Goal: Check status: Check status

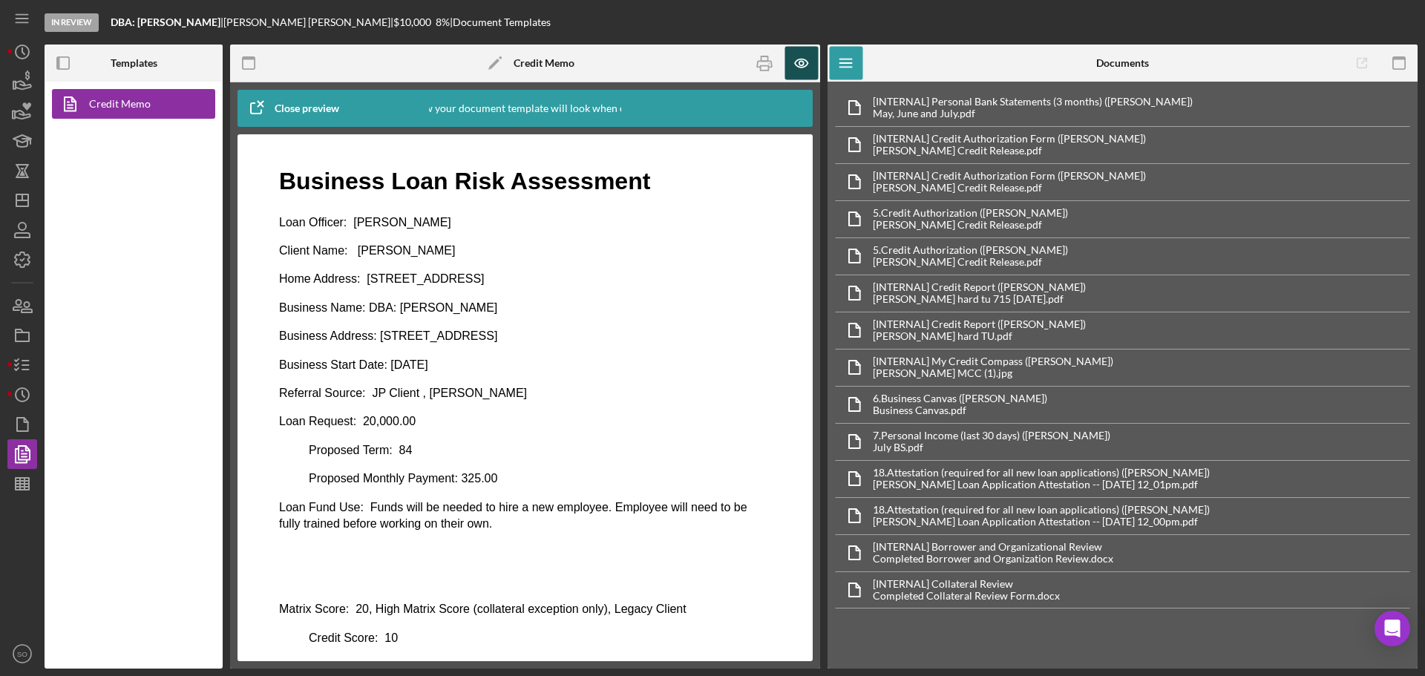
scroll to position [713, 0]
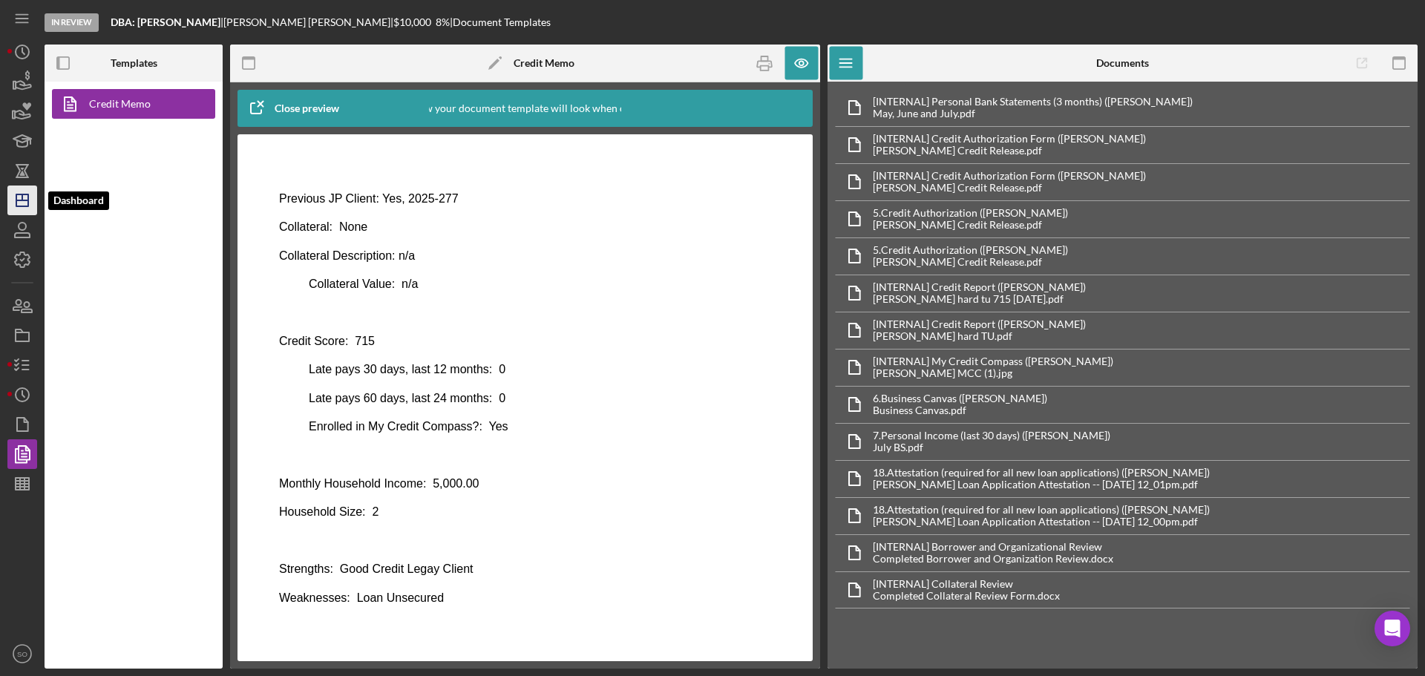
click at [30, 201] on icon "Icon/Dashboard" at bounding box center [22, 200] width 37 height 37
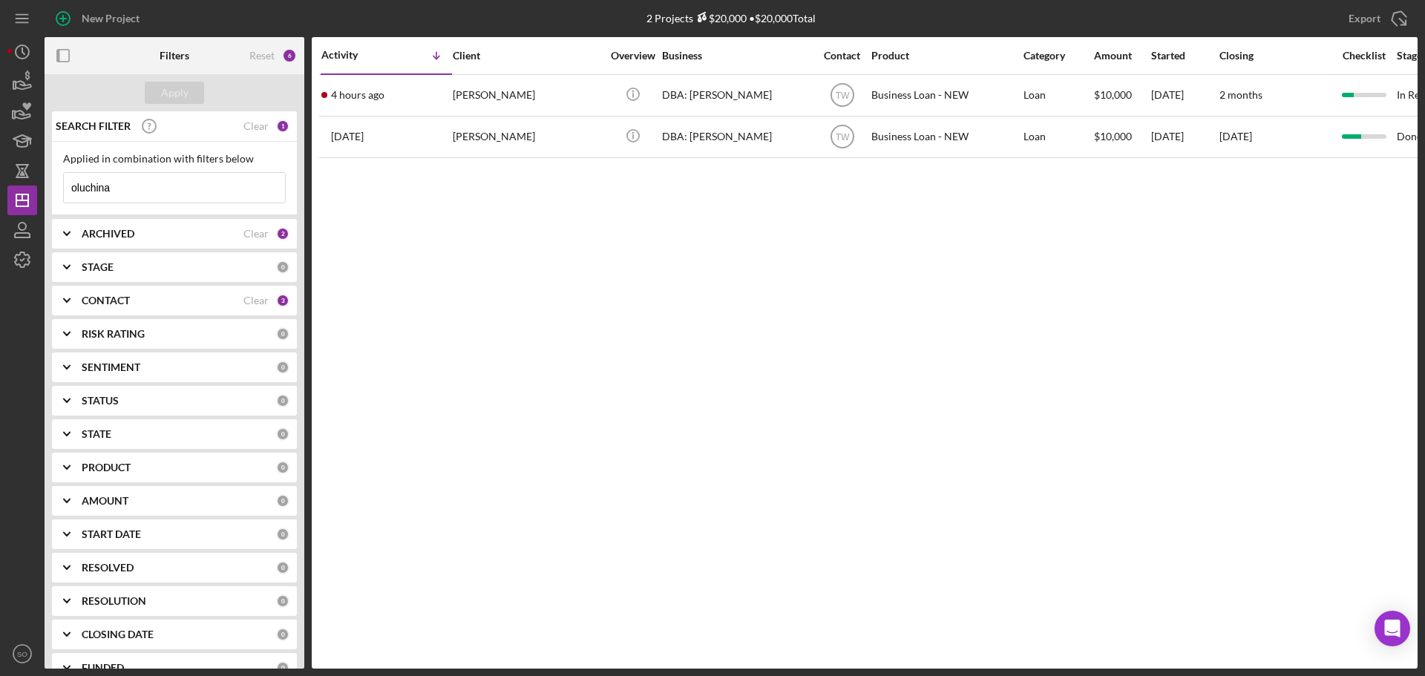
drag, startPoint x: 192, startPoint y: 186, endPoint x: 0, endPoint y: 190, distance: 191.5
click at [0, 190] on div "New Project 2 Projects $20,000 • $20,000 Total oluchina Export Icon/Export Filt…" at bounding box center [712, 338] width 1425 height 676
type input "[PERSON_NAME]"
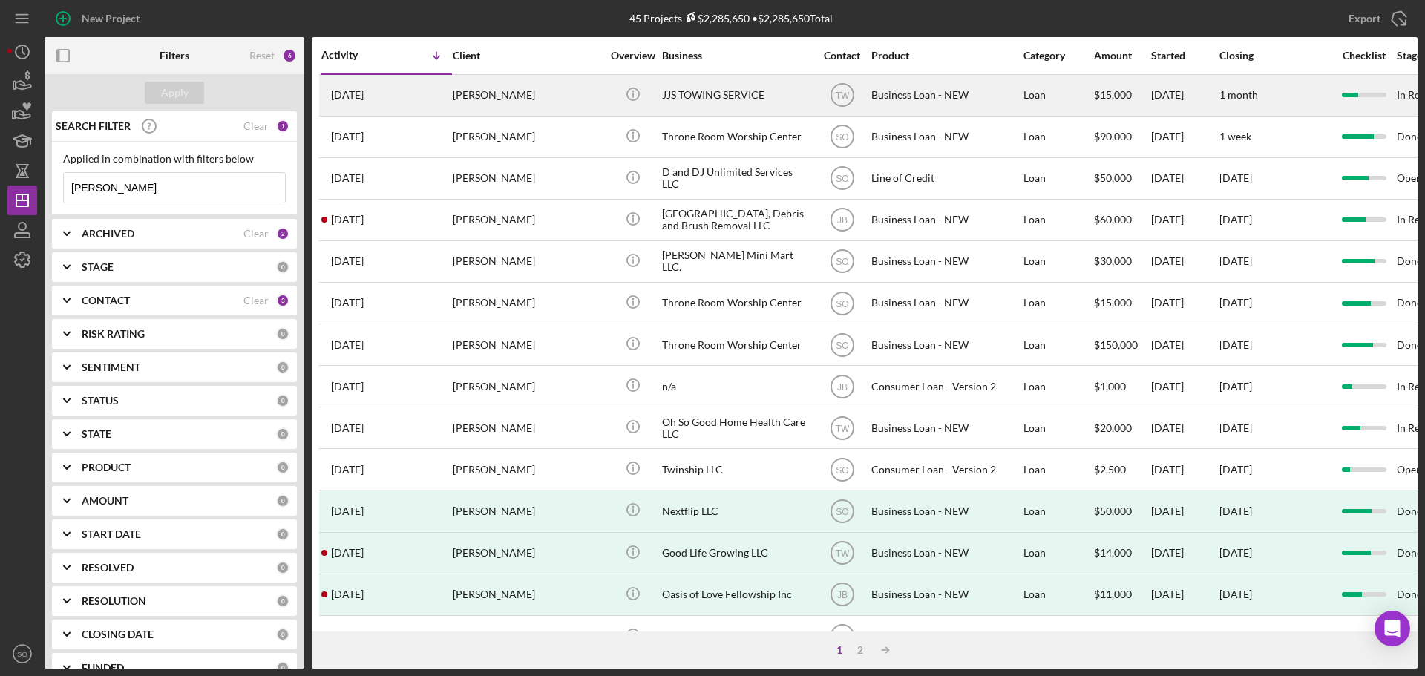
click at [449, 111] on div "[DATE] [PERSON_NAME]" at bounding box center [386, 95] width 130 height 39
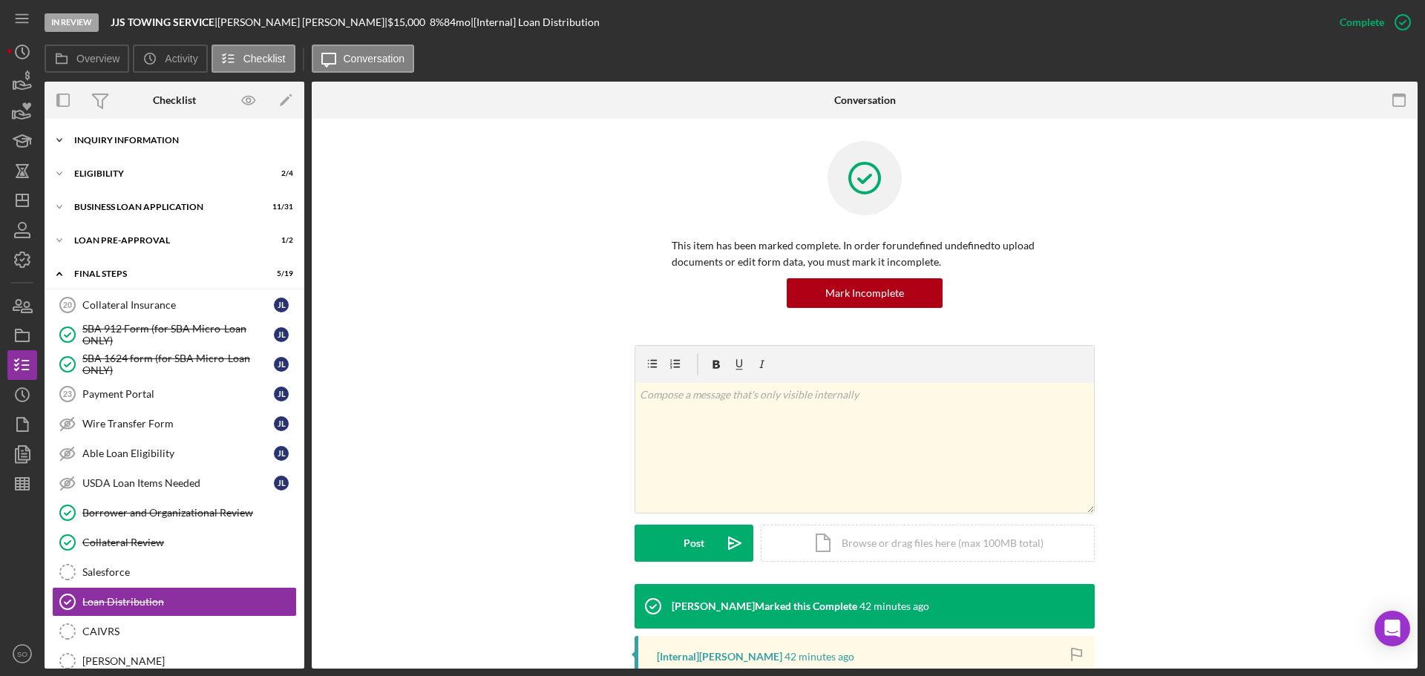
click at [191, 143] on div "INQUIRY INFORMATION" at bounding box center [180, 140] width 212 height 9
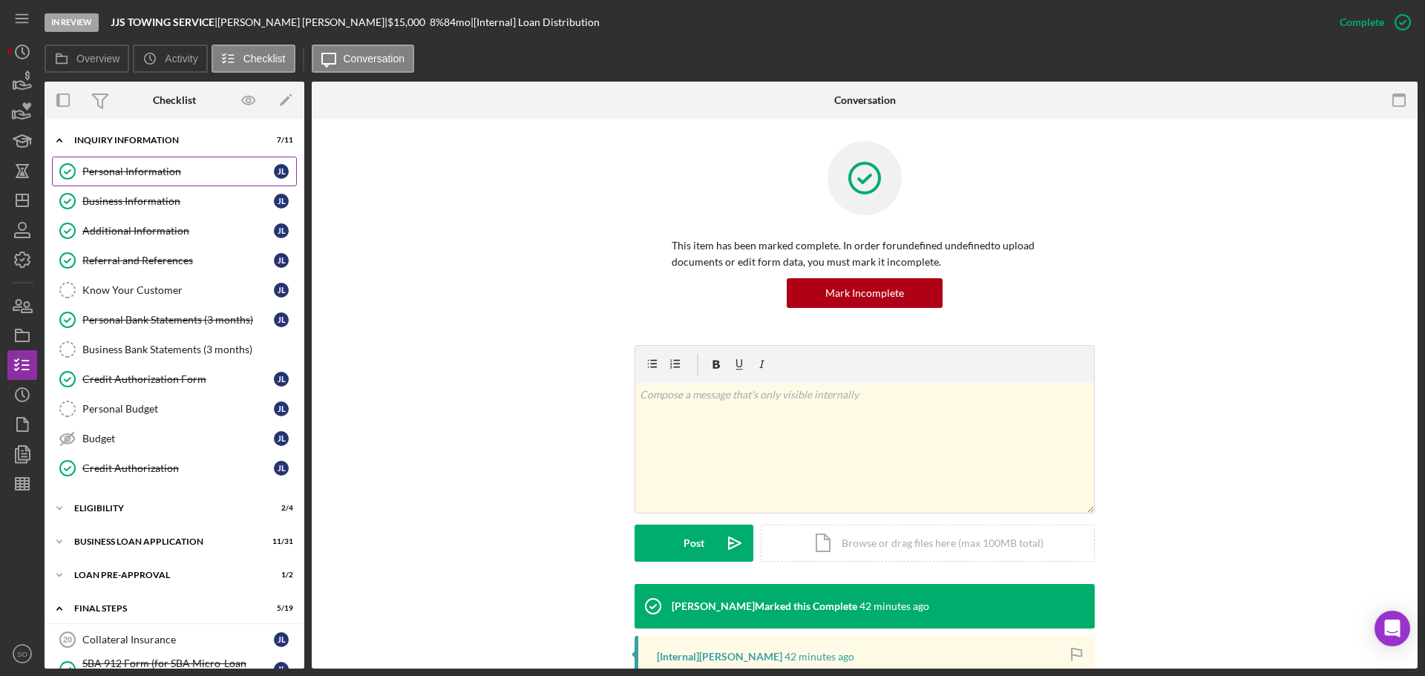
click at [183, 178] on link "Personal Information Personal Information [PERSON_NAME]" at bounding box center [174, 172] width 245 height 30
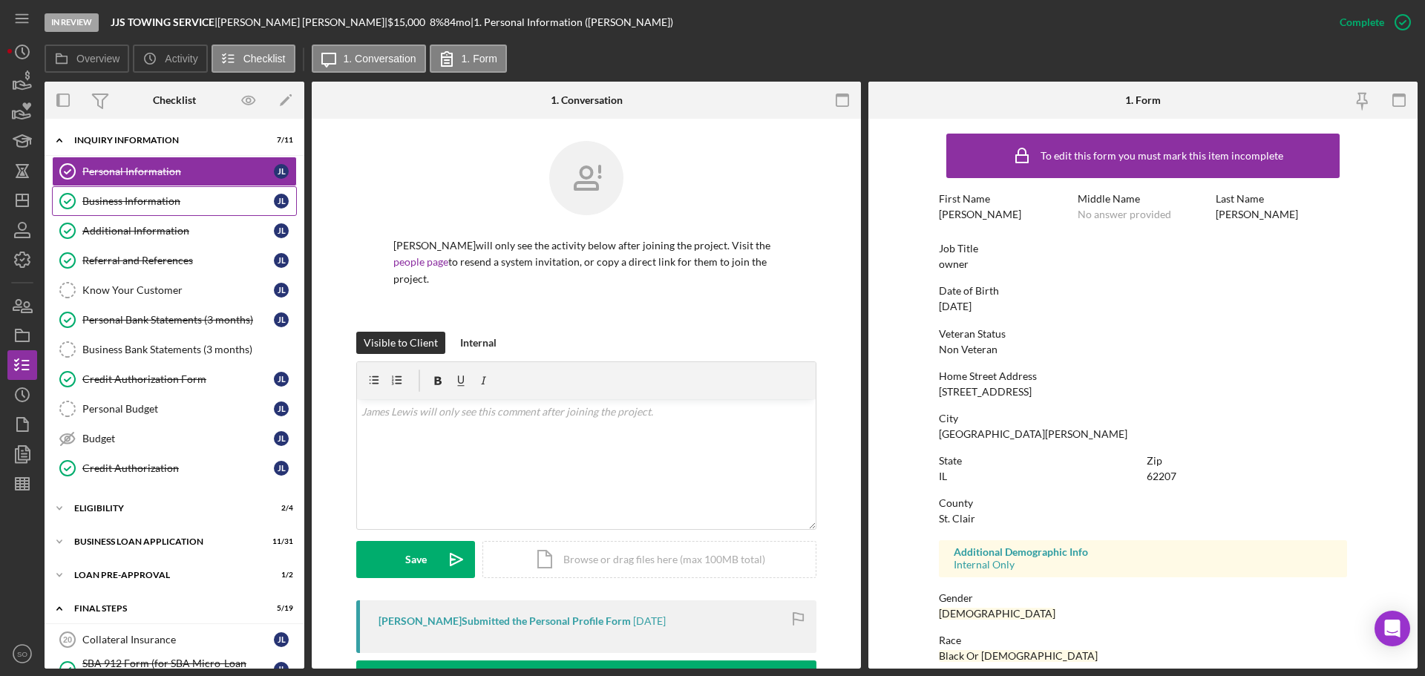
click at [123, 202] on div "Business Information" at bounding box center [178, 201] width 192 height 12
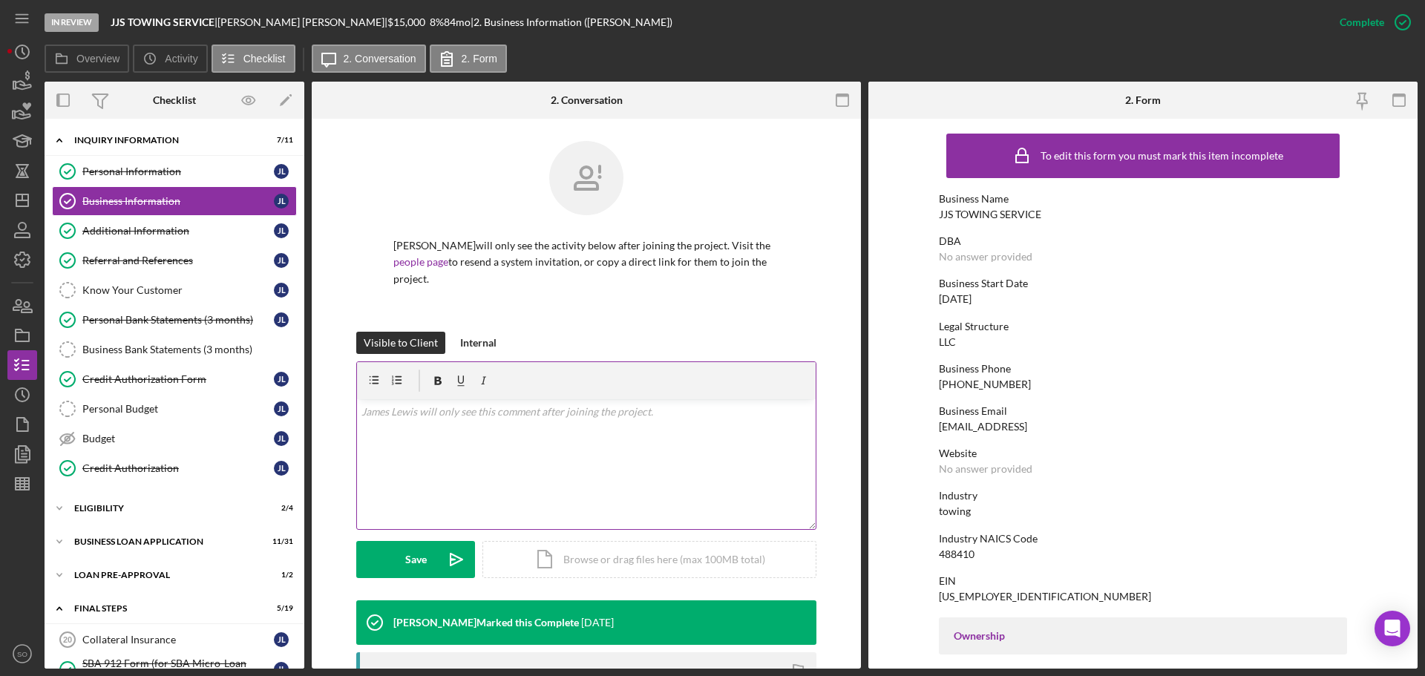
scroll to position [134, 0]
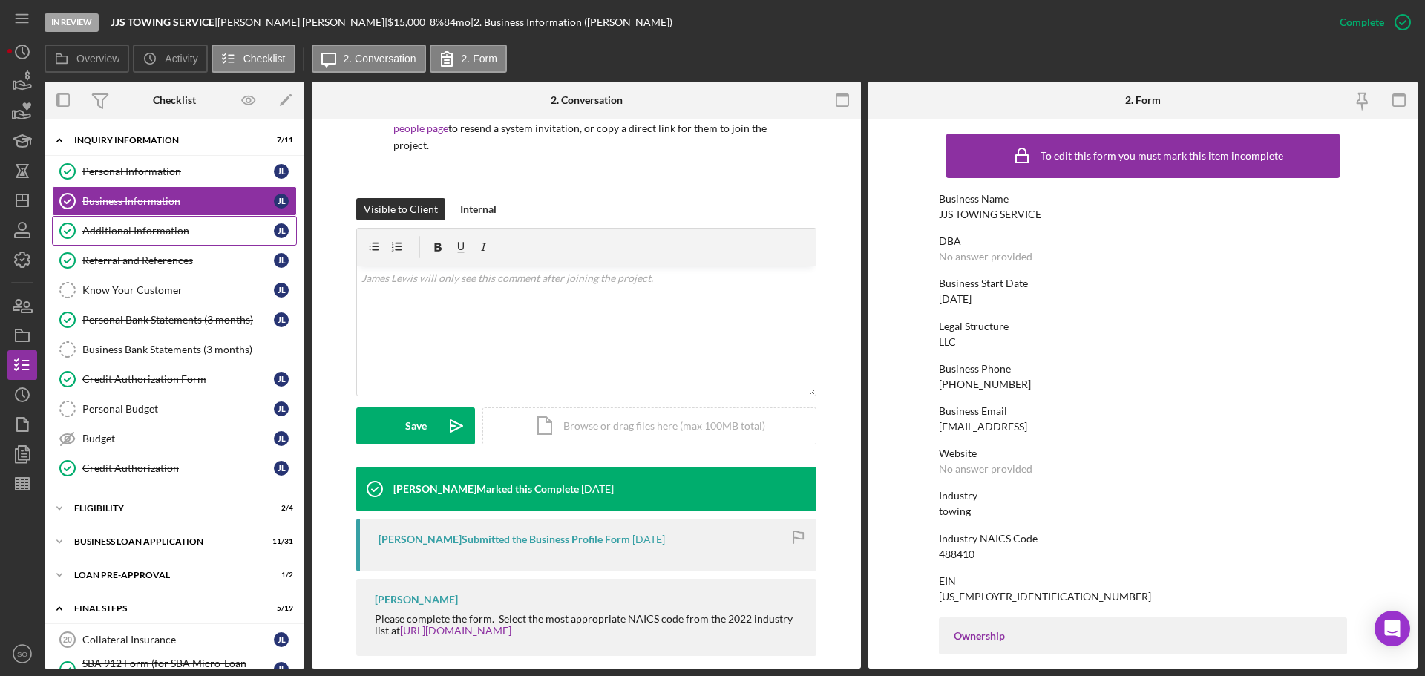
click at [183, 235] on div "Additional Information" at bounding box center [178, 231] width 192 height 12
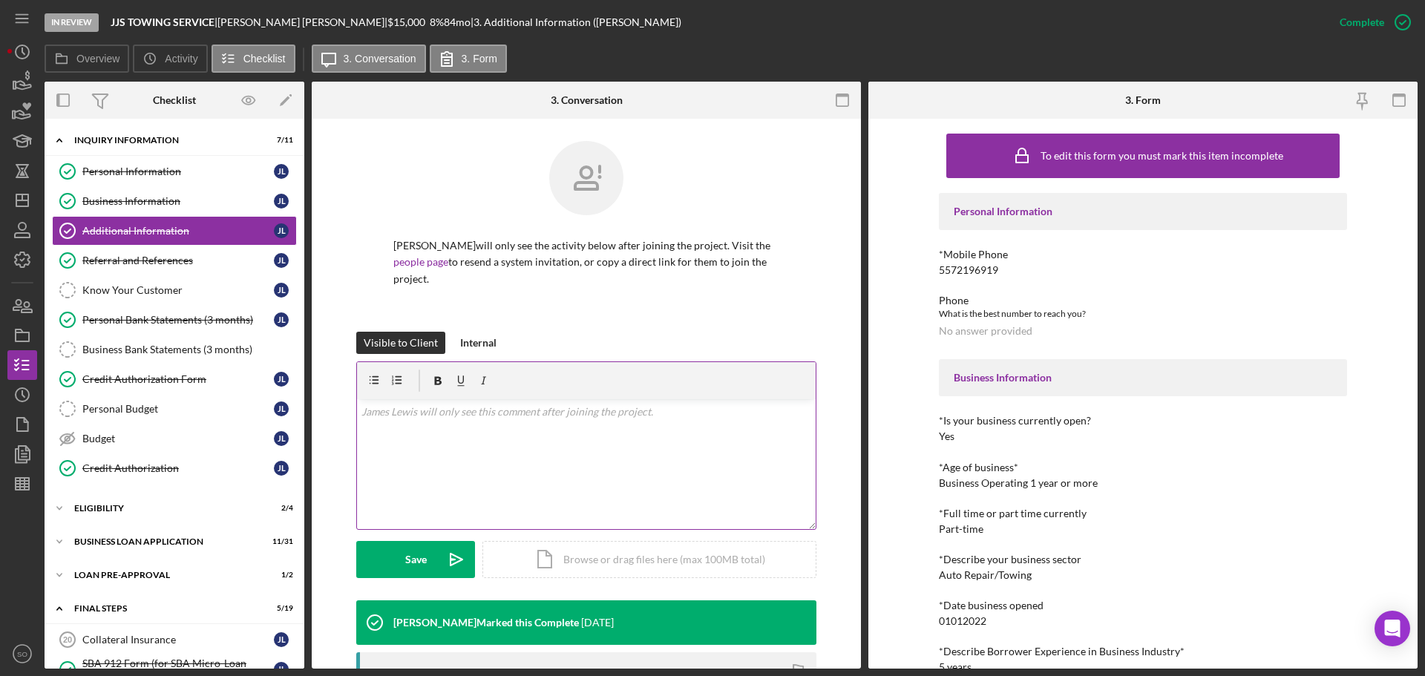
scroll to position [131, 0]
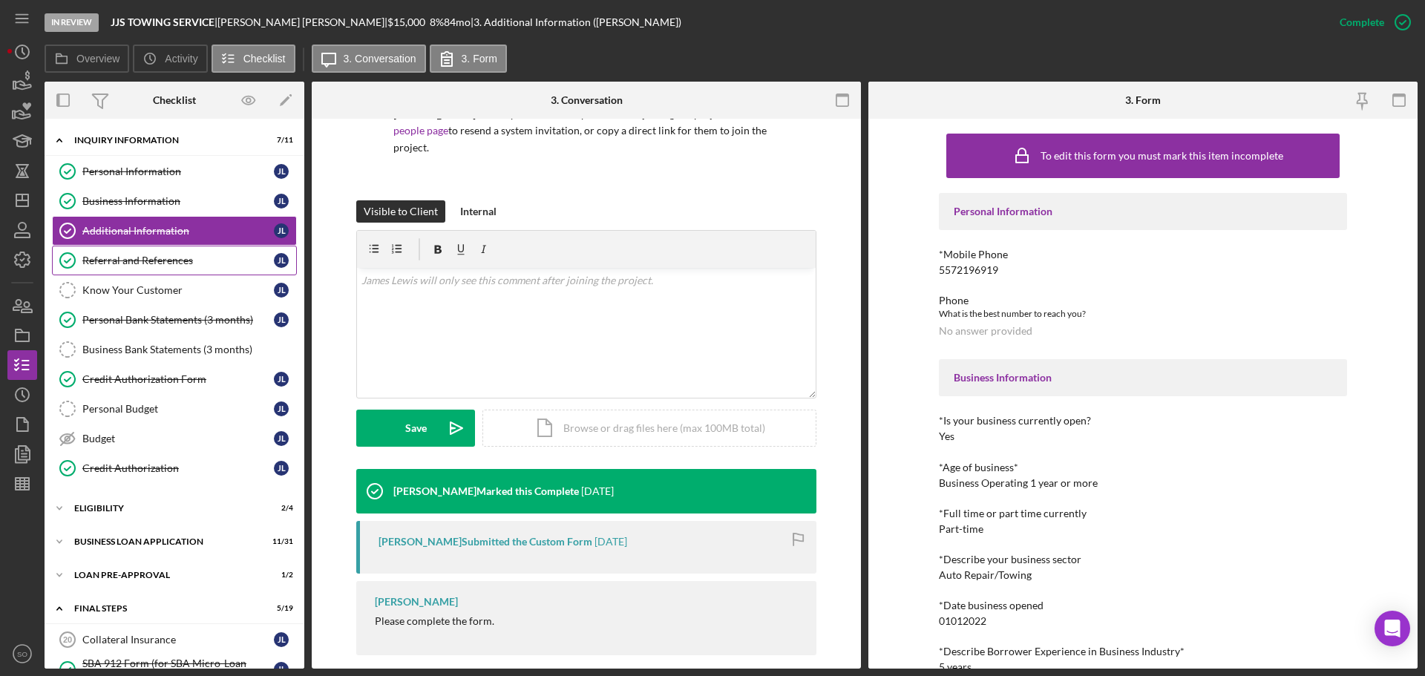
click at [159, 264] on div "Referral and References" at bounding box center [178, 261] width 192 height 12
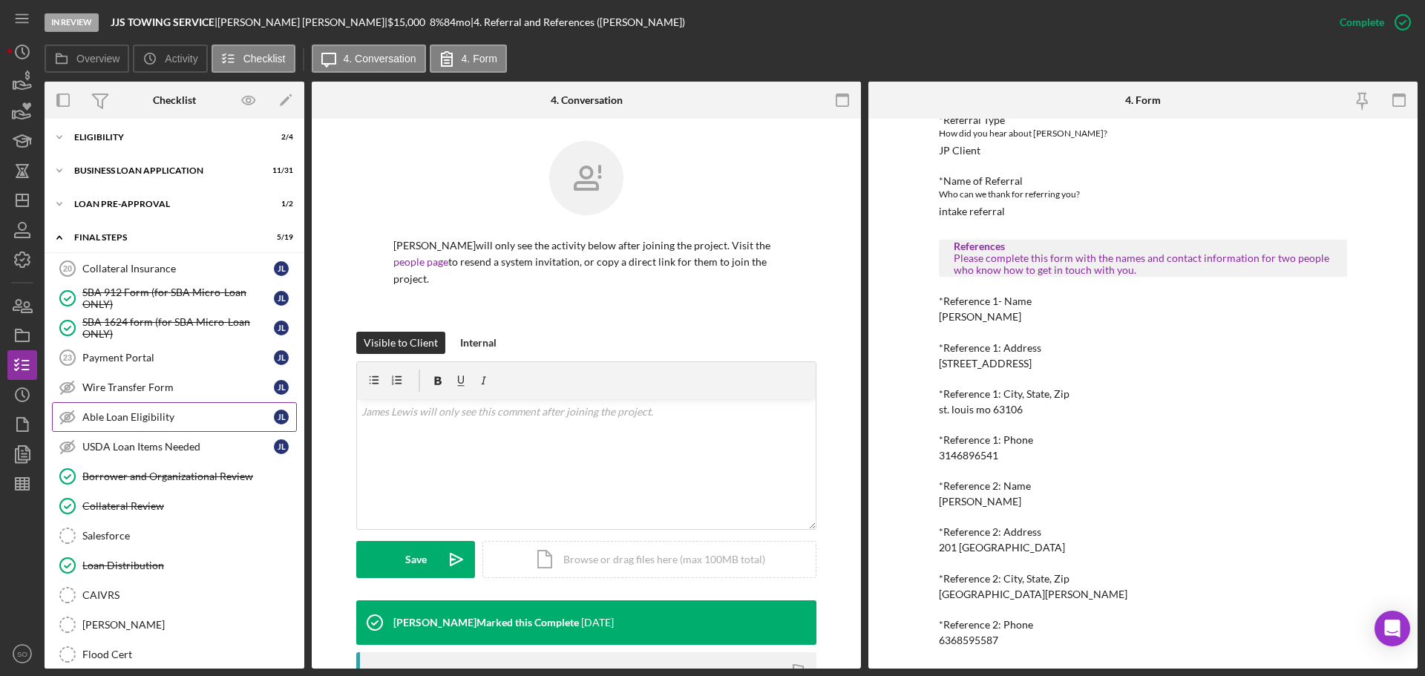
scroll to position [148, 0]
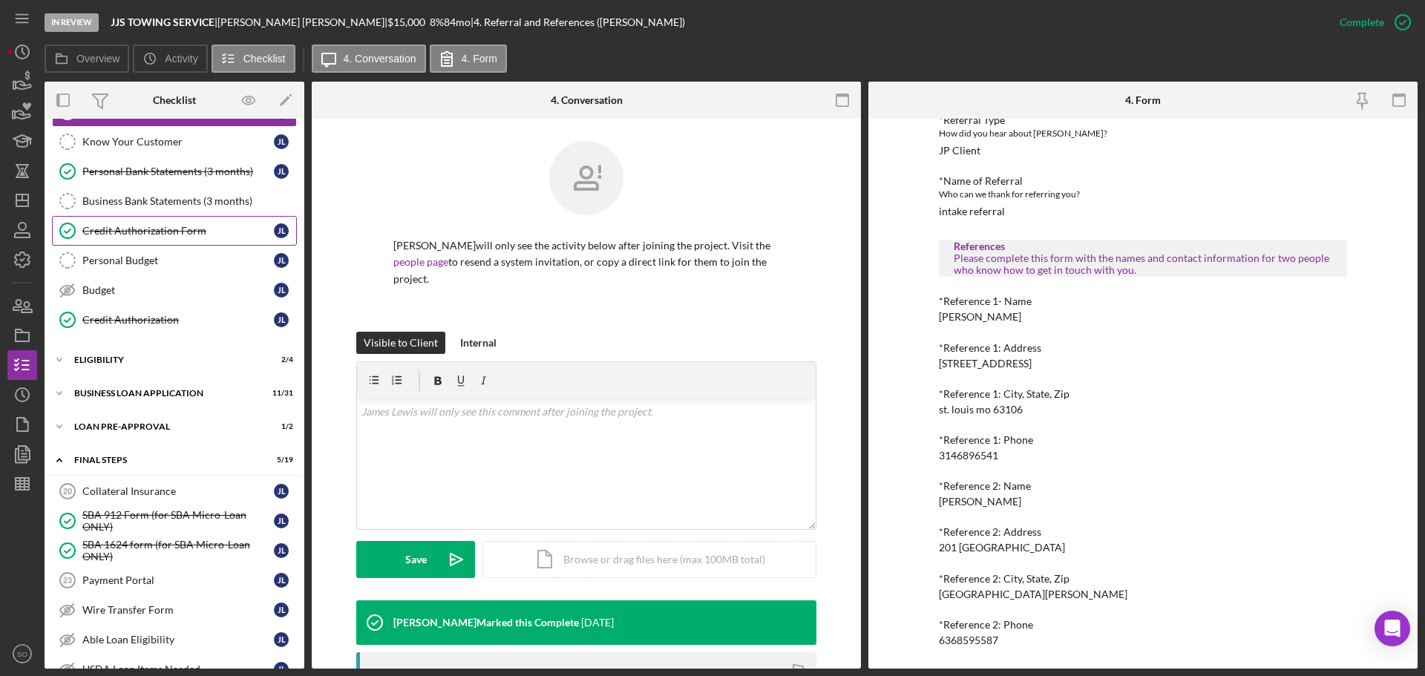
click at [173, 228] on div "Credit Authorization Form" at bounding box center [178, 231] width 192 height 12
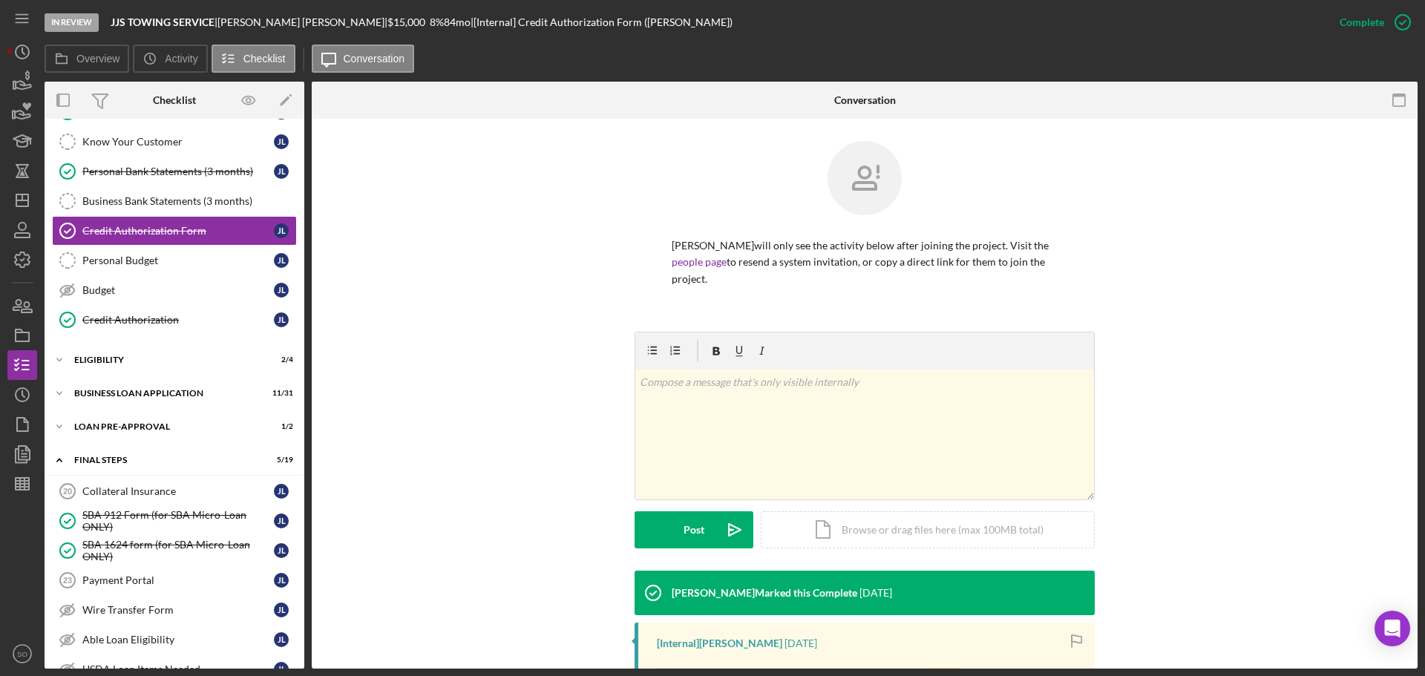
scroll to position [265, 0]
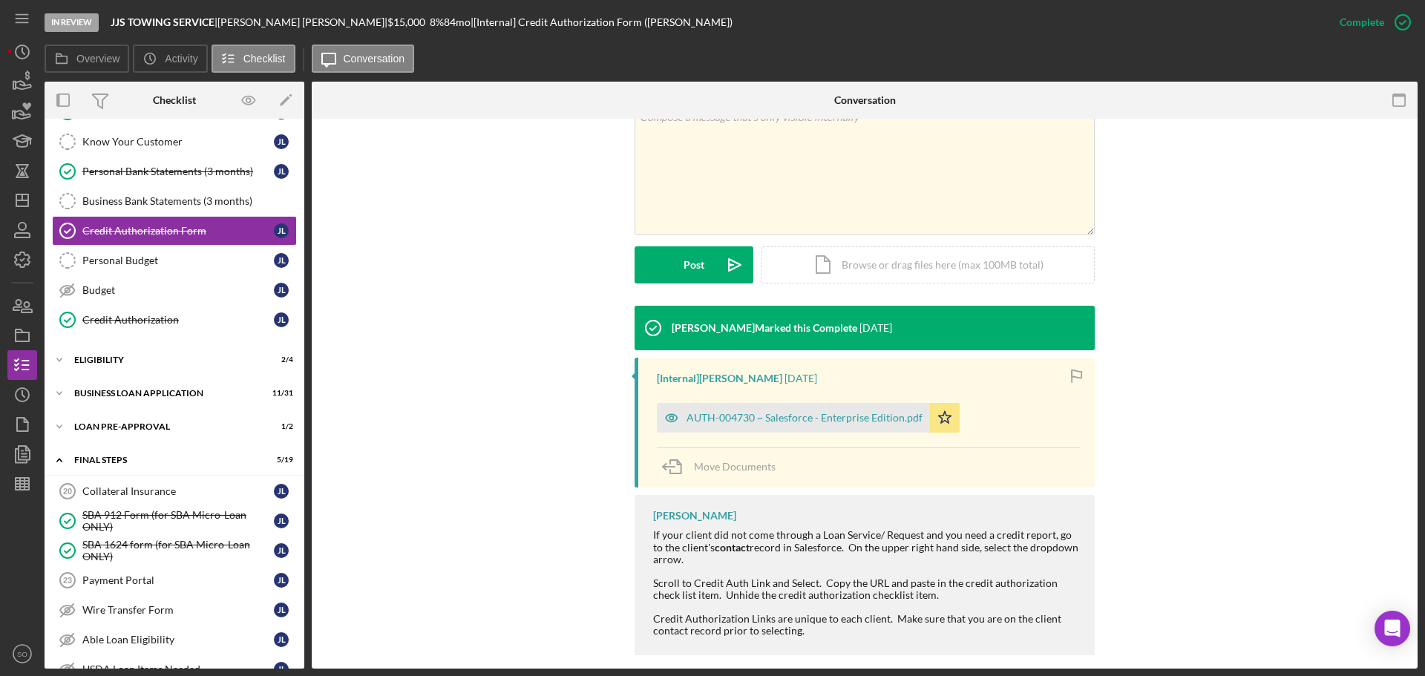
click at [847, 403] on div "AUTH-004730 ~ Salesforce - Enterprise Edition.pdf" at bounding box center [793, 418] width 273 height 30
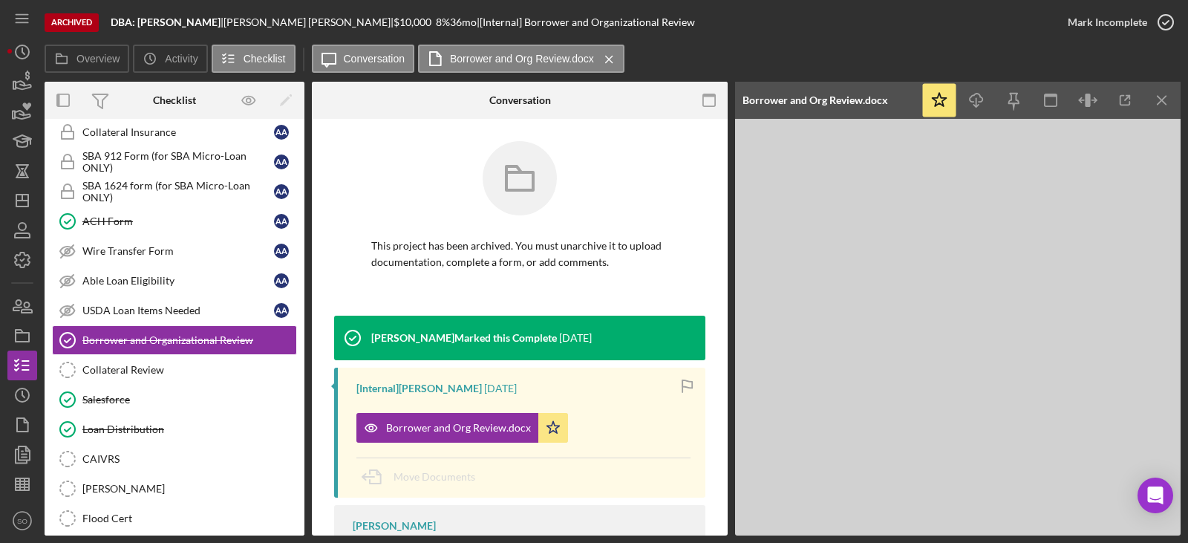
scroll to position [137, 0]
